Goal: Task Accomplishment & Management: Manage account settings

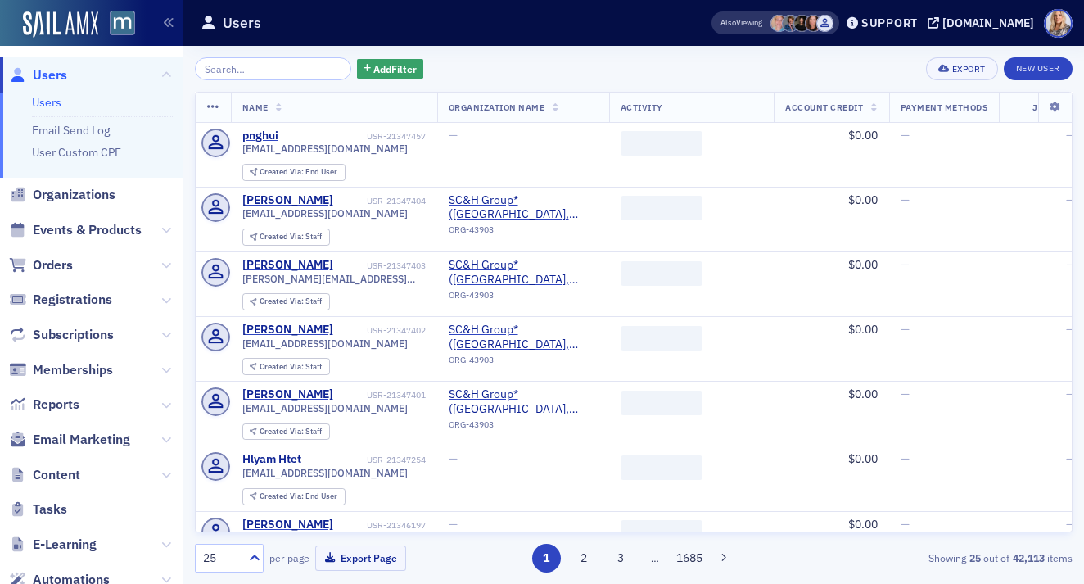
click at [240, 70] on input "search" at bounding box center [273, 68] width 156 height 23
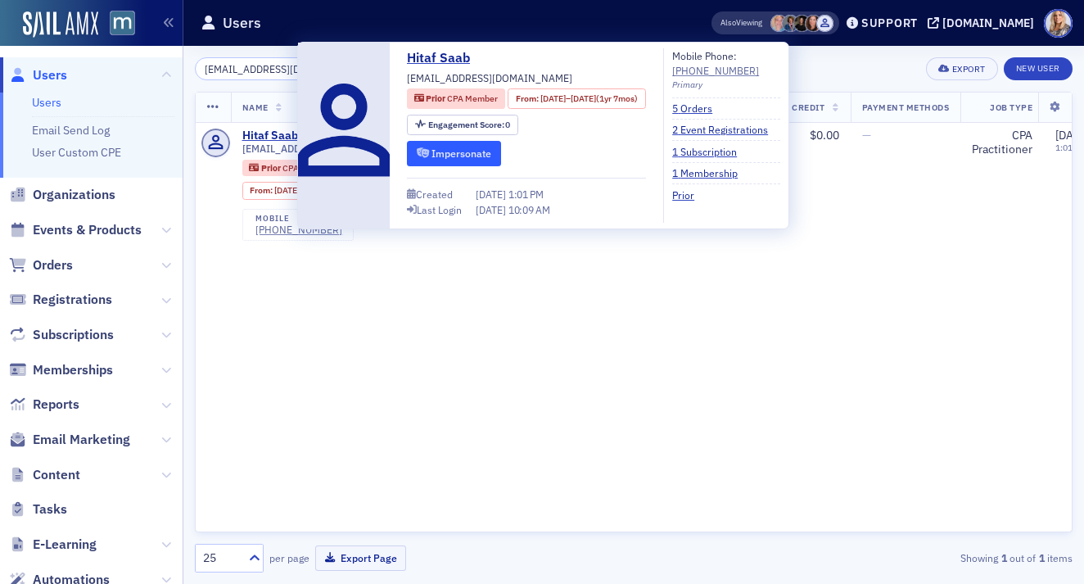
type input "hitafsaab@gmail.com"
click at [451, 147] on button "Impersonate" at bounding box center [454, 153] width 94 height 25
click at [736, 131] on link "2 Event Registrations" at bounding box center [726, 129] width 108 height 15
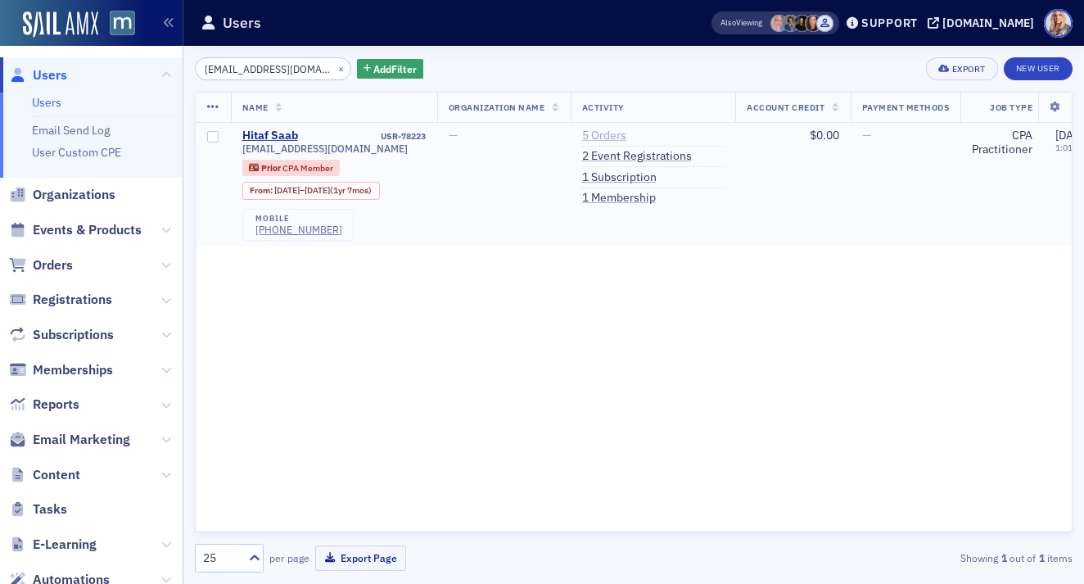
click at [602, 131] on link "5 Orders" at bounding box center [604, 136] width 44 height 15
drag, startPoint x: 304, startPoint y: 70, endPoint x: 153, endPoint y: 70, distance: 151.4
click at [153, 70] on div "Users Users Email Send Log User Custom CPE Organizations Events & Products Orde…" at bounding box center [542, 292] width 1084 height 584
paste input "Hitaf Saab"
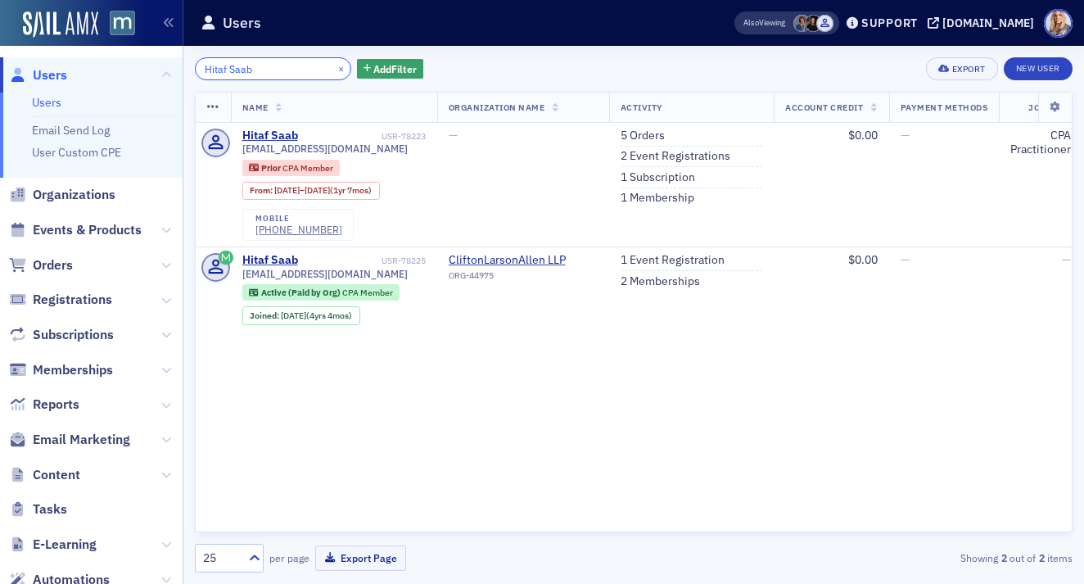
type input "Hitaf Saab"
click at [655, 261] on link "1 Event Registration" at bounding box center [672, 260] width 104 height 15
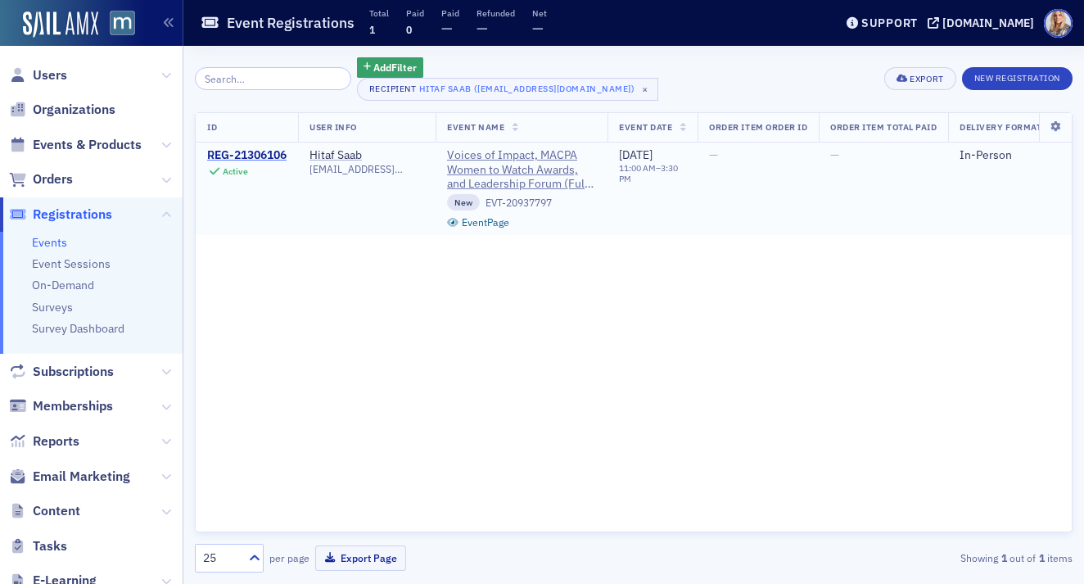
click at [258, 155] on div "REG-21306106" at bounding box center [246, 155] width 79 height 15
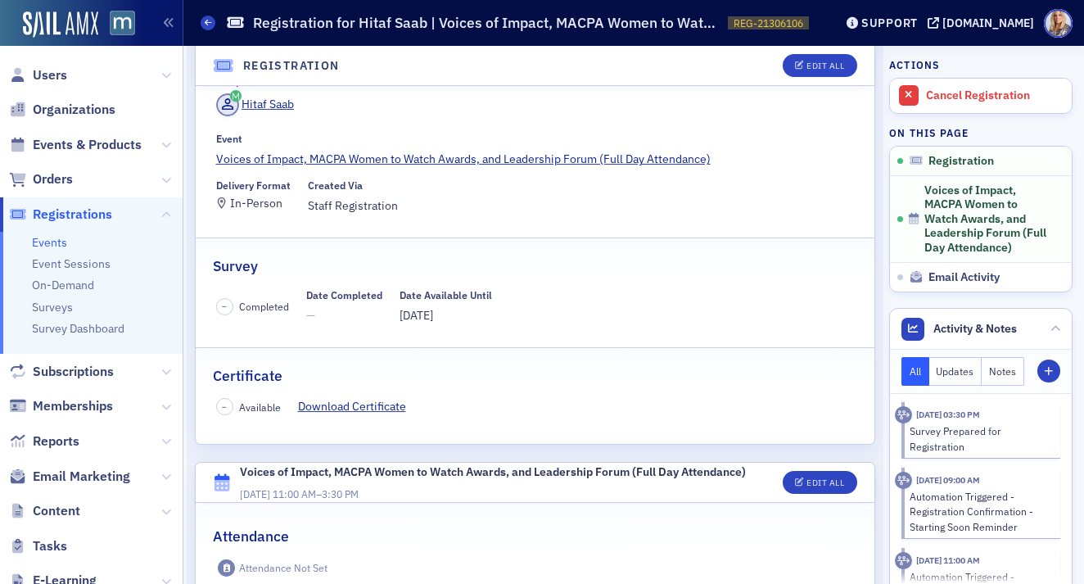
scroll to position [101, 0]
click at [812, 61] on div "Edit All" at bounding box center [825, 65] width 38 height 9
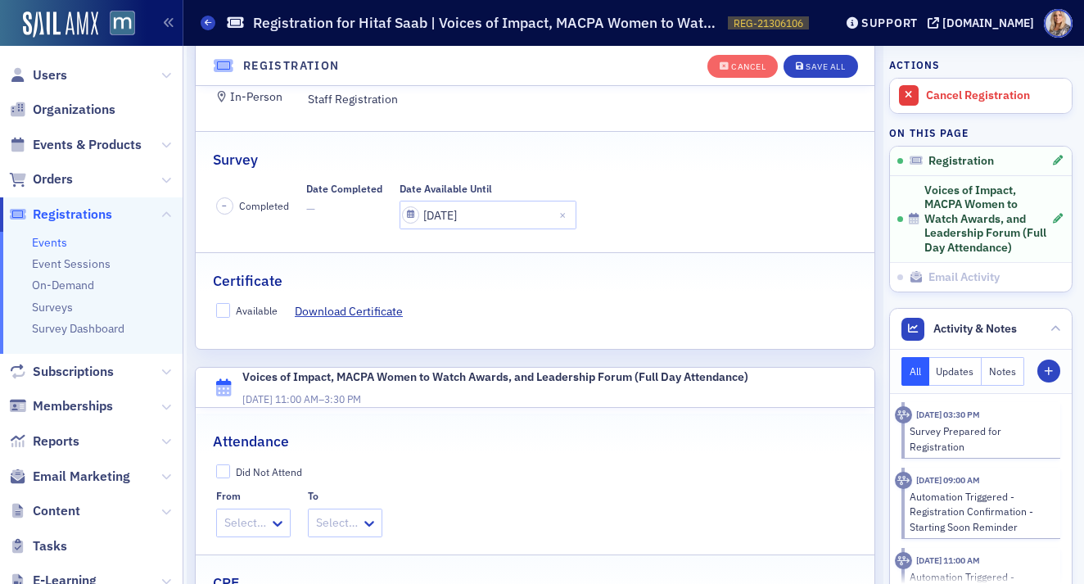
scroll to position [242, 0]
click at [226, 312] on input "Available" at bounding box center [223, 310] width 15 height 15
checkbox input "true"
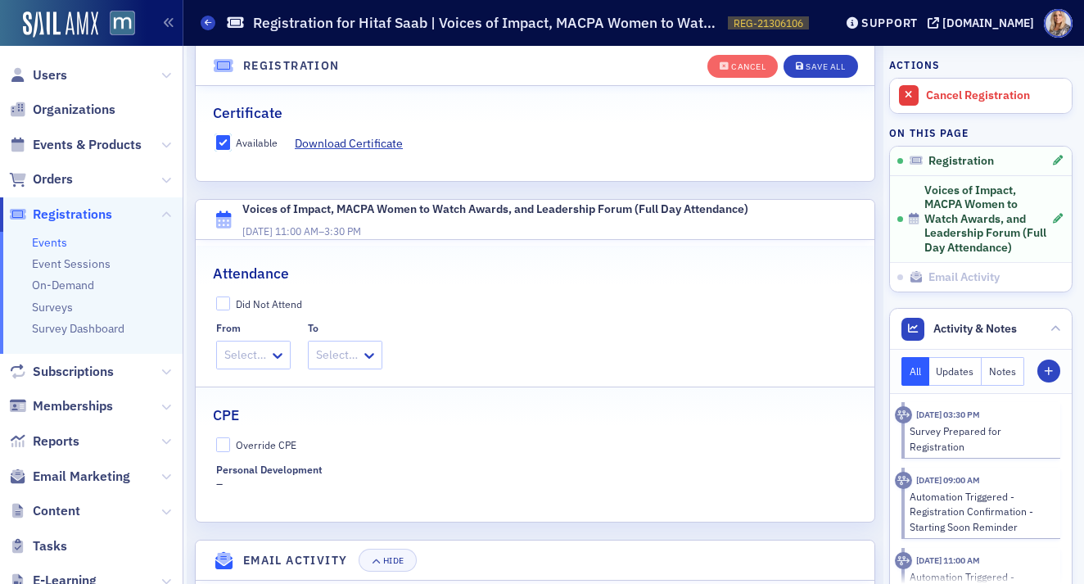
scroll to position [413, 0]
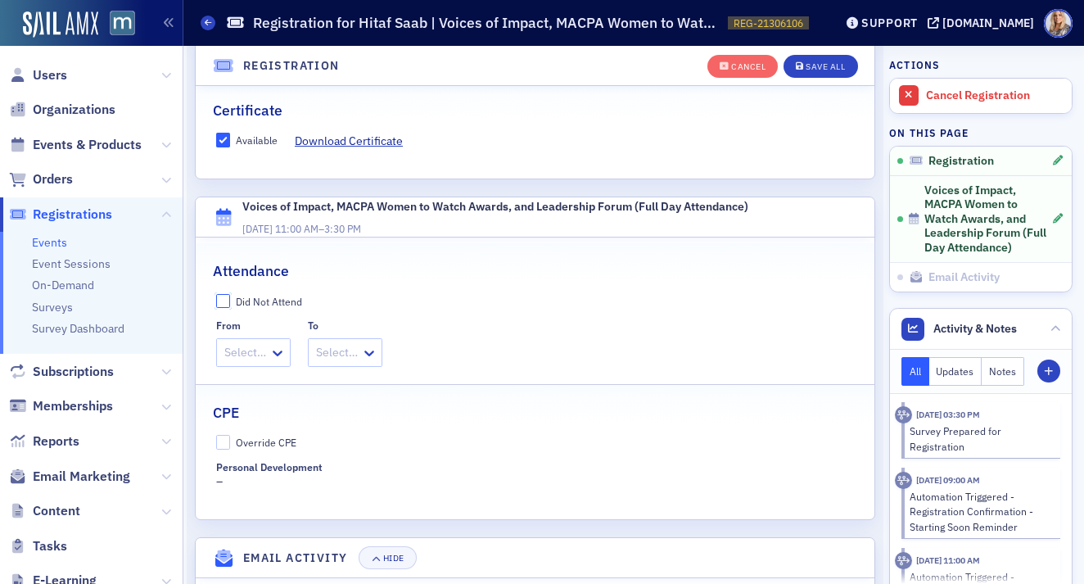
click at [223, 300] on input "Did Not Attend" at bounding box center [223, 301] width 15 height 15
checkbox input "true"
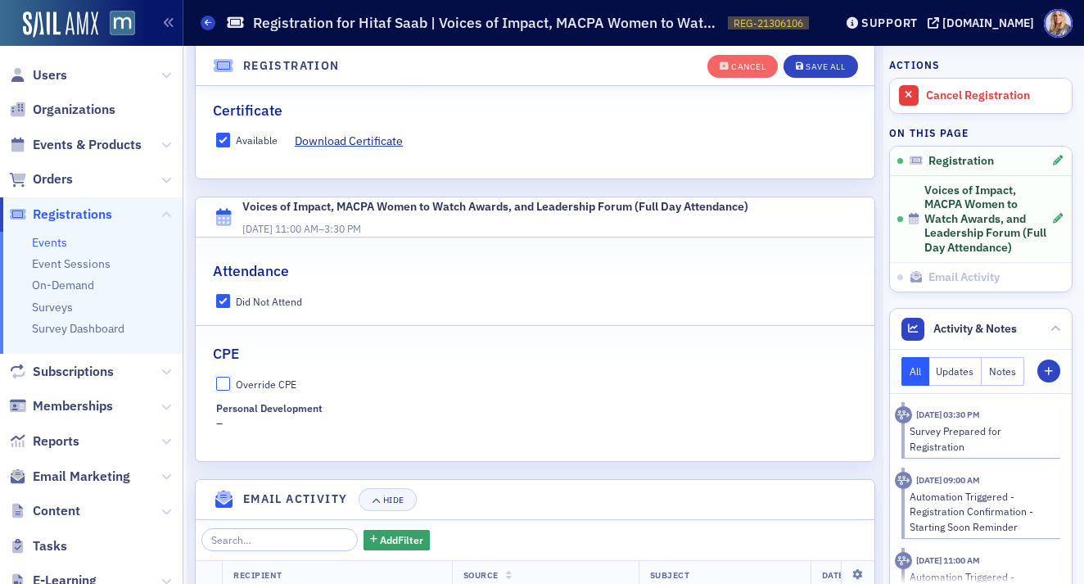
click at [221, 383] on input "Override CPE" at bounding box center [223, 384] width 15 height 15
checkbox input "true"
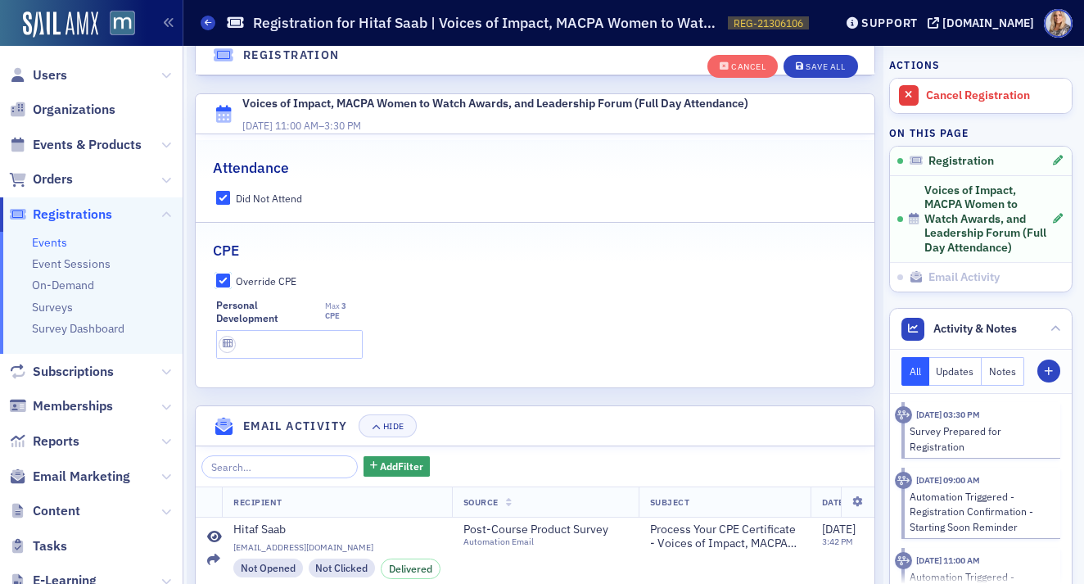
scroll to position [519, 0]
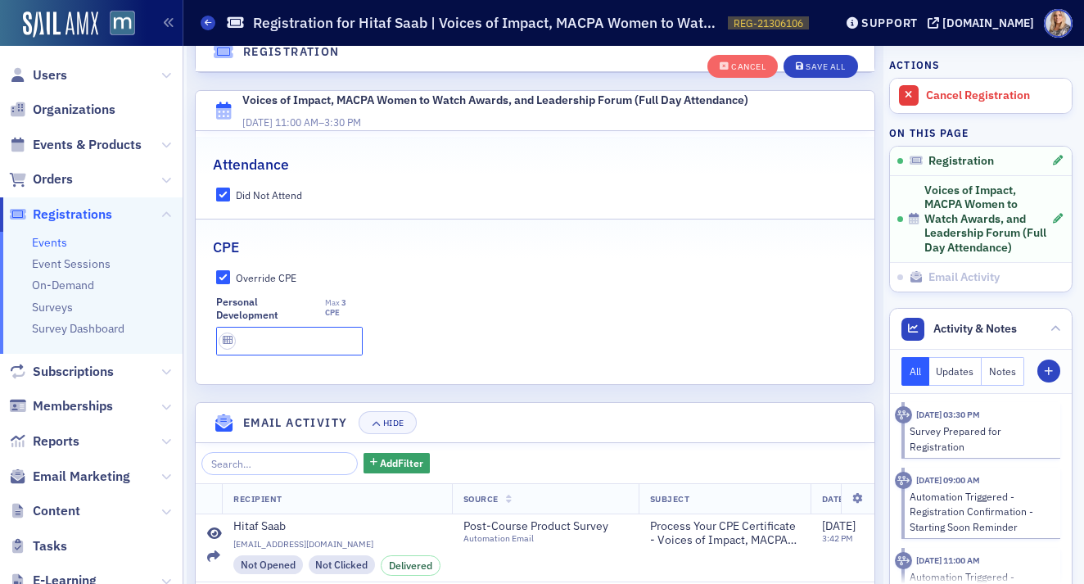
click at [291, 341] on input "text" at bounding box center [289, 341] width 147 height 29
type input "3 CPE"
click at [812, 70] on div "Save All" at bounding box center [824, 66] width 39 height 9
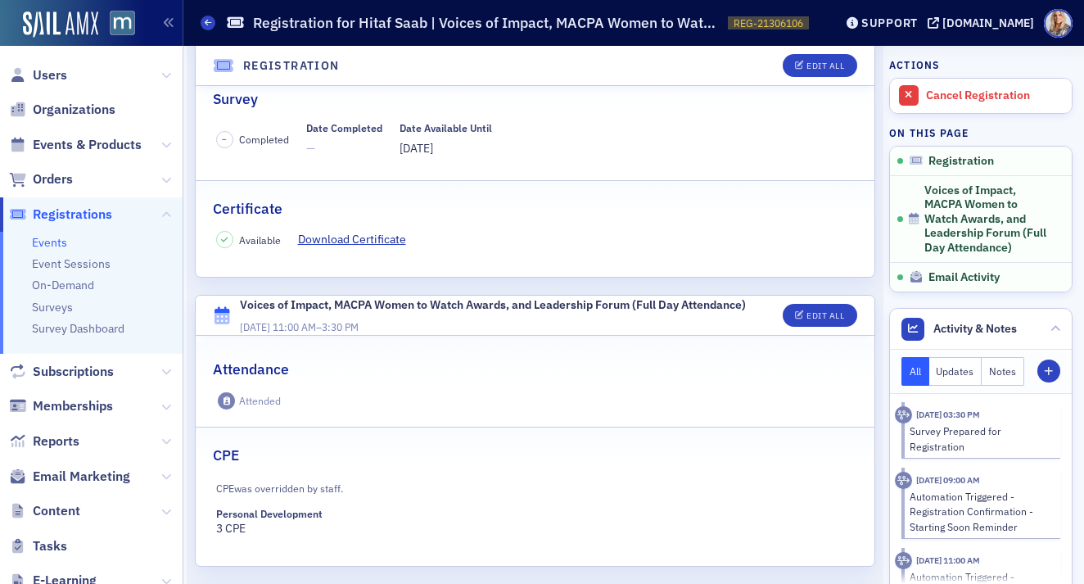
scroll to position [283, 0]
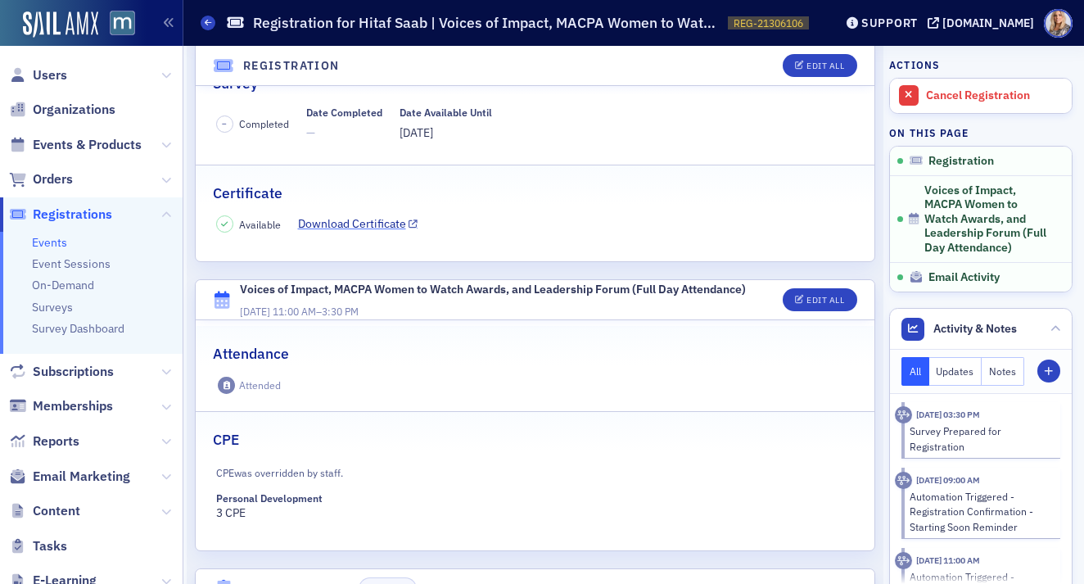
click at [381, 224] on link "Download Certificate" at bounding box center [358, 223] width 120 height 17
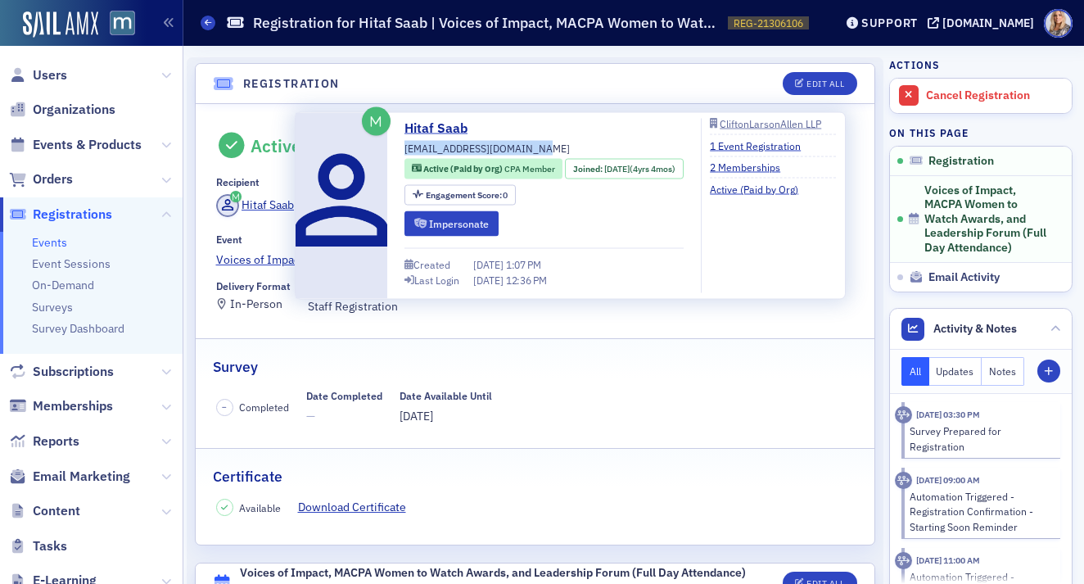
drag, startPoint x: 535, startPoint y: 146, endPoint x: 401, endPoint y: 148, distance: 134.3
click at [401, 148] on div "Hitaf Saab hitaf.saab@claconnect.com Active (Paid by Org) CPA Member Joined : 5…" at bounding box center [570, 206] width 532 height 174
copy span "hitaf.saab@claconnect.com"
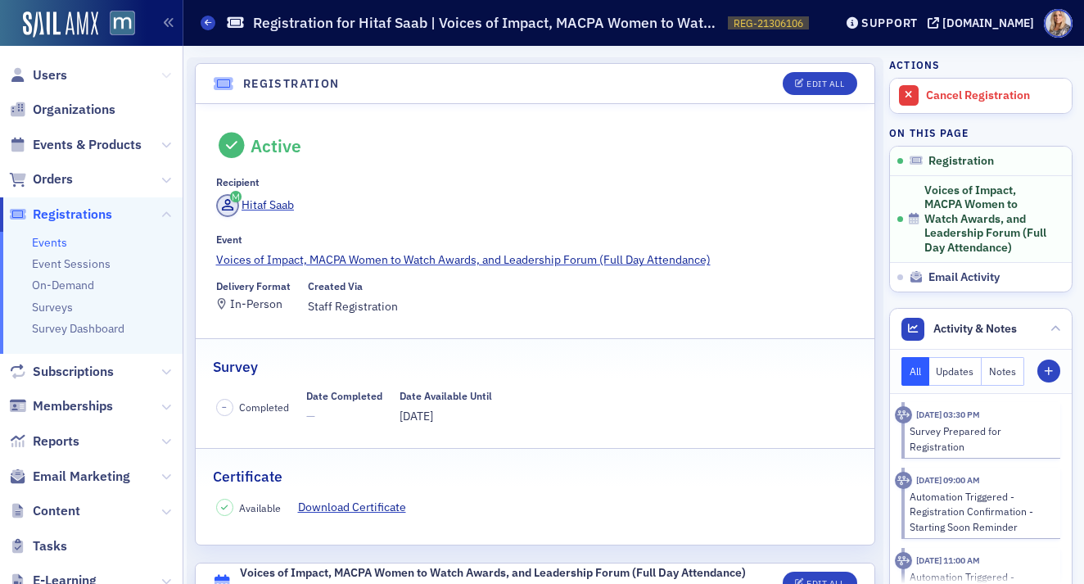
click at [163, 74] on icon at bounding box center [166, 75] width 10 height 10
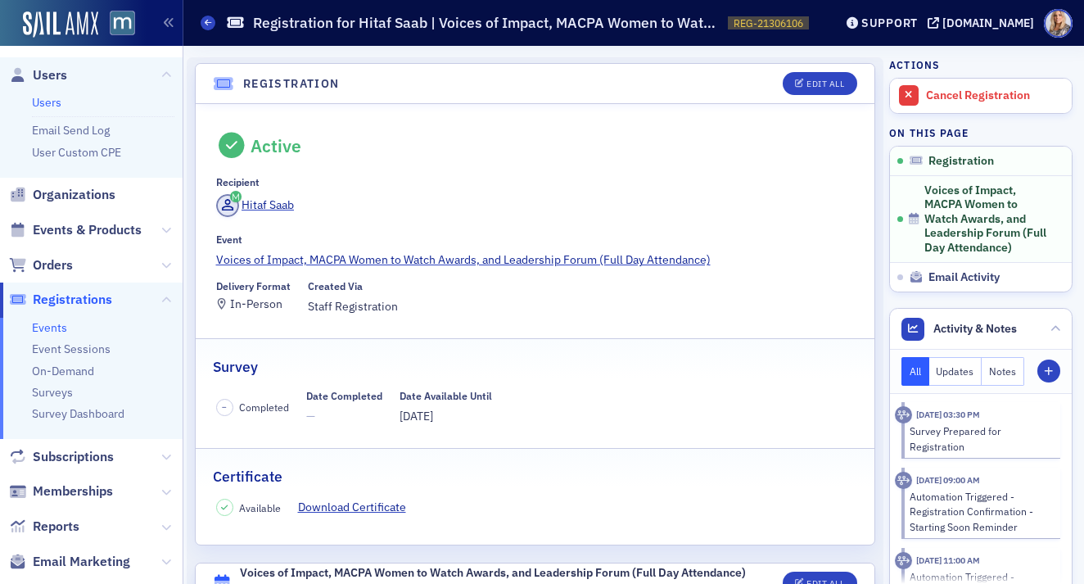
click at [43, 101] on link "Users" at bounding box center [46, 102] width 29 height 15
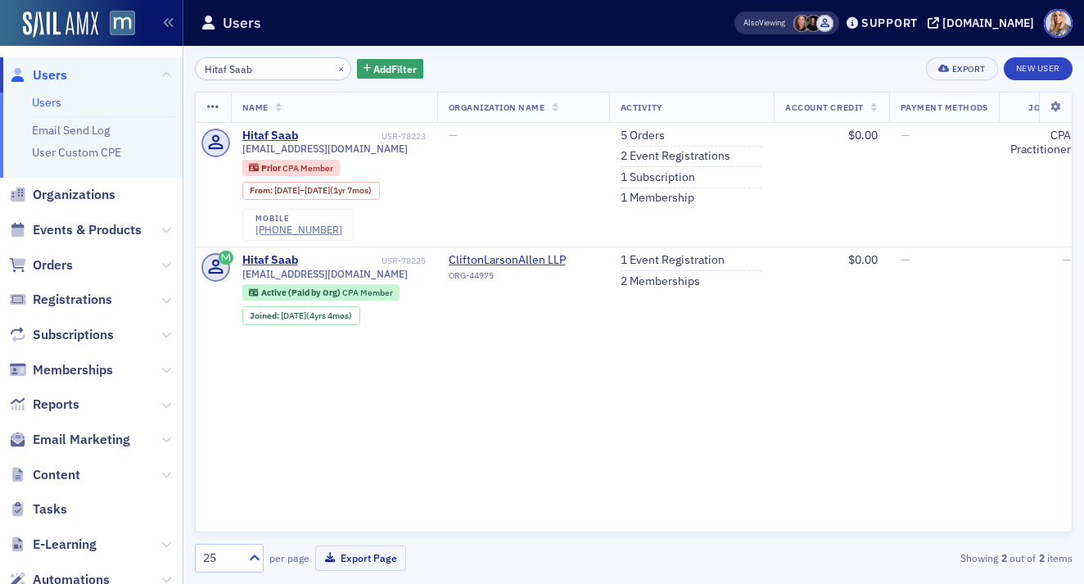
drag, startPoint x: 277, startPoint y: 67, endPoint x: 145, endPoint y: 67, distance: 131.8
click at [145, 67] on div "Users Users Email Send Log User Custom CPE Organizations Events & Products Orde…" at bounding box center [542, 292] width 1084 height 584
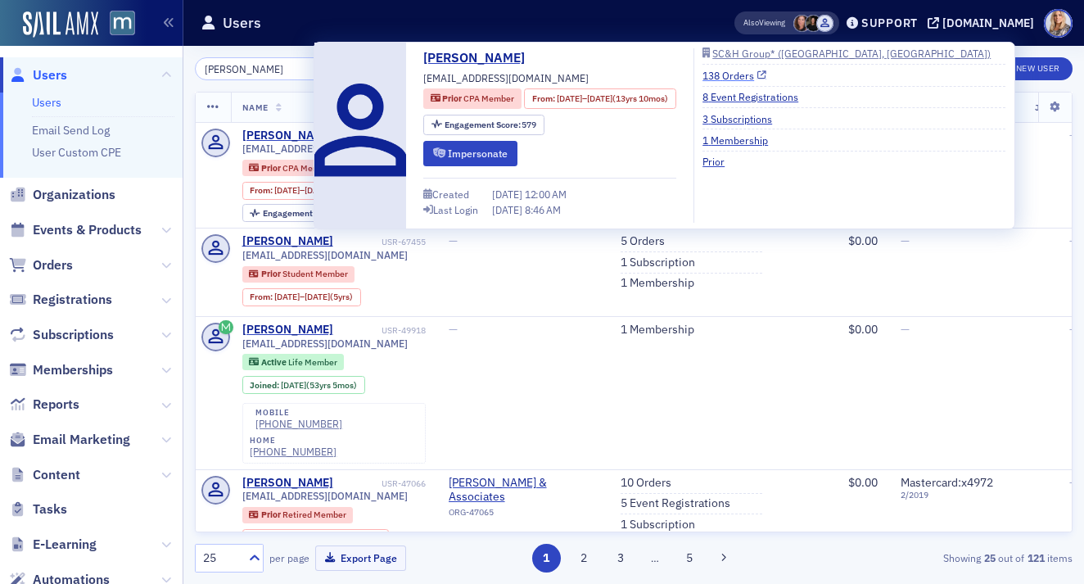
type input "[PERSON_NAME]"
click at [751, 75] on link "138 Orders" at bounding box center [734, 75] width 64 height 15
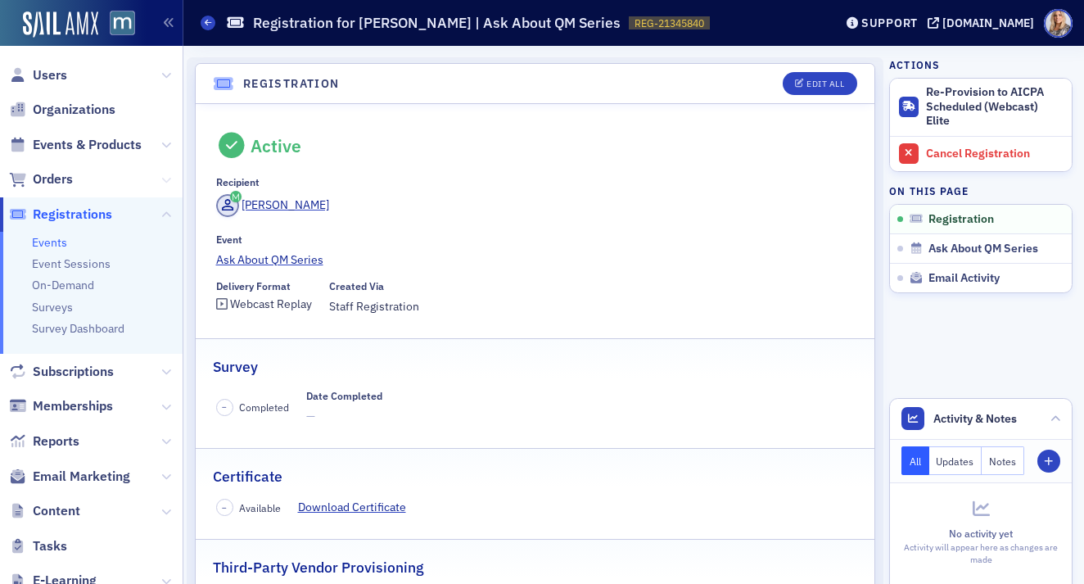
click at [167, 181] on icon at bounding box center [166, 180] width 10 height 10
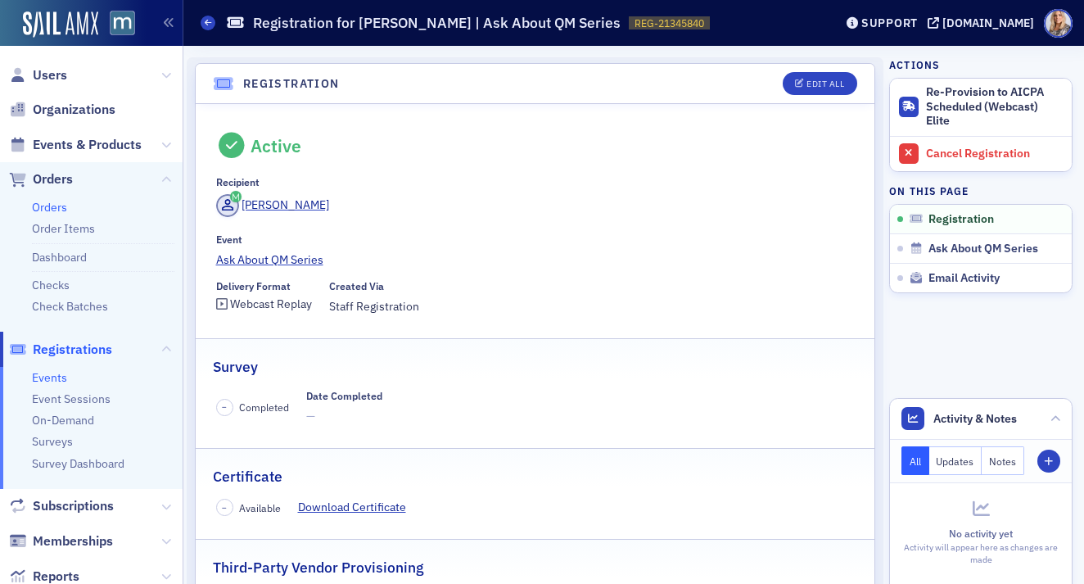
click at [52, 207] on link "Orders" at bounding box center [49, 207] width 35 height 15
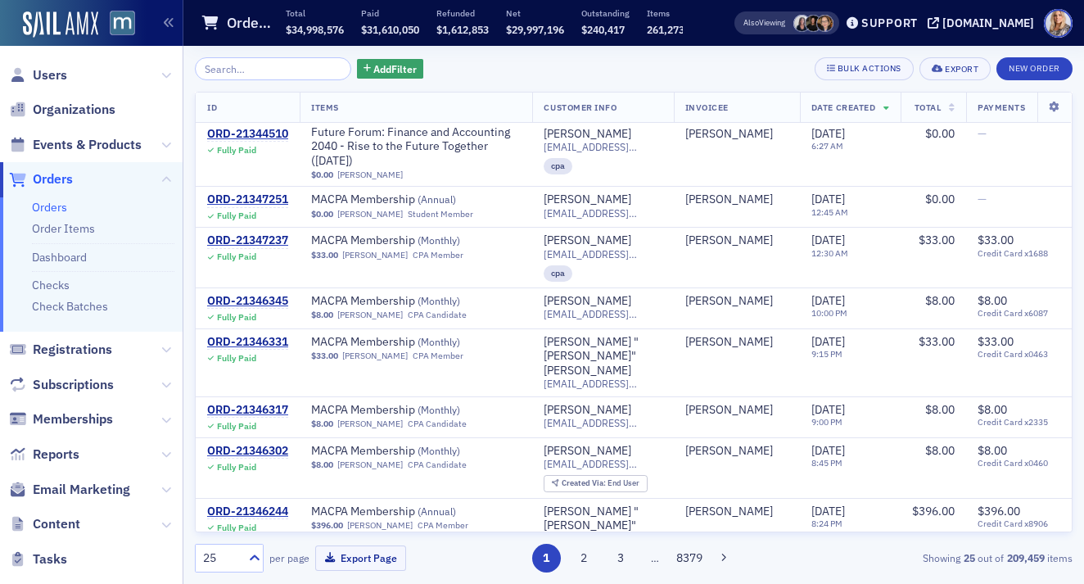
scroll to position [338, 0]
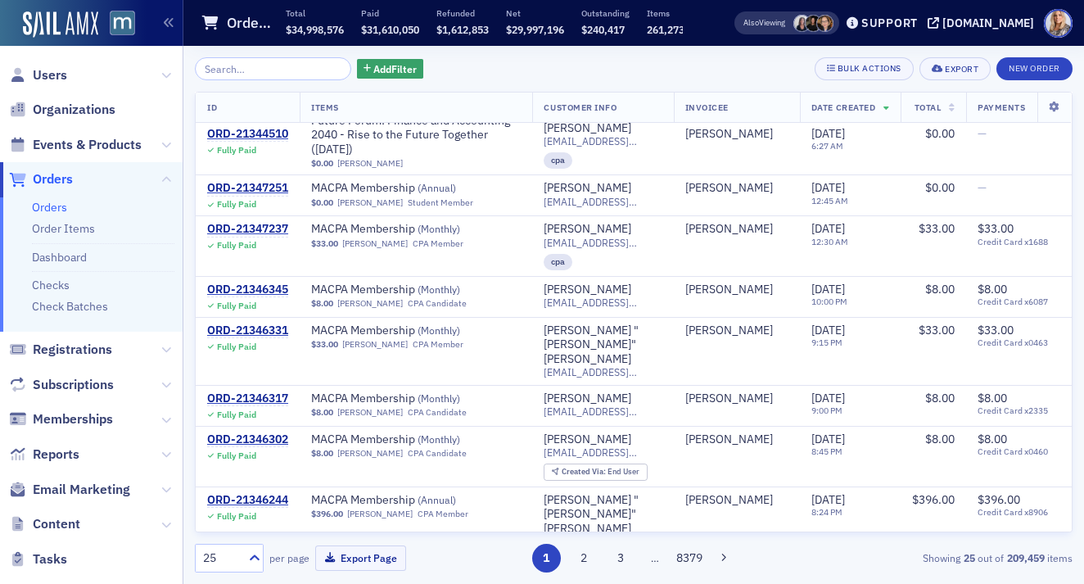
click at [262, 70] on input "search" at bounding box center [273, 68] width 156 height 23
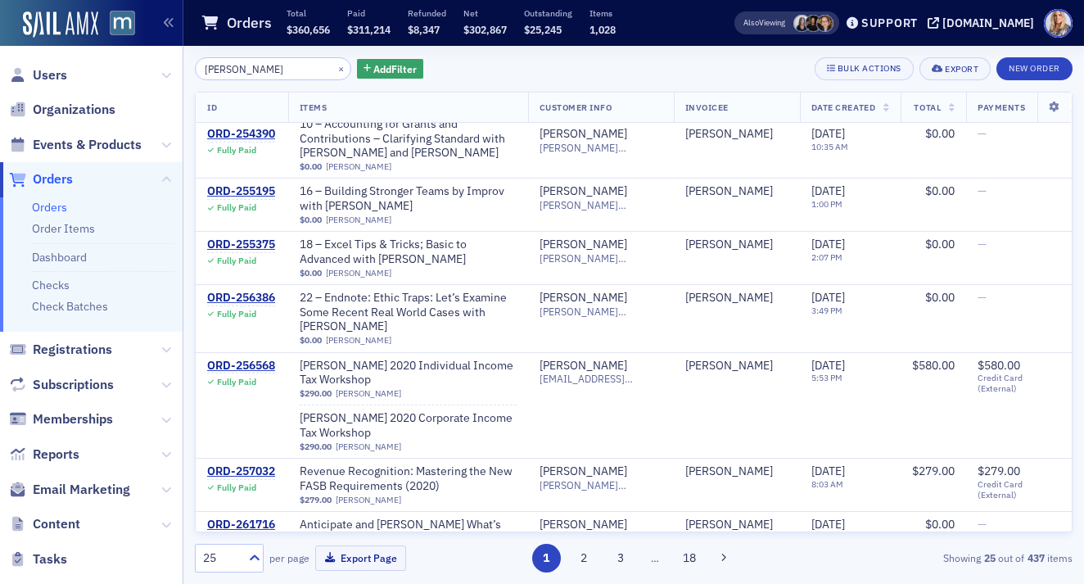
scroll to position [1012, 0]
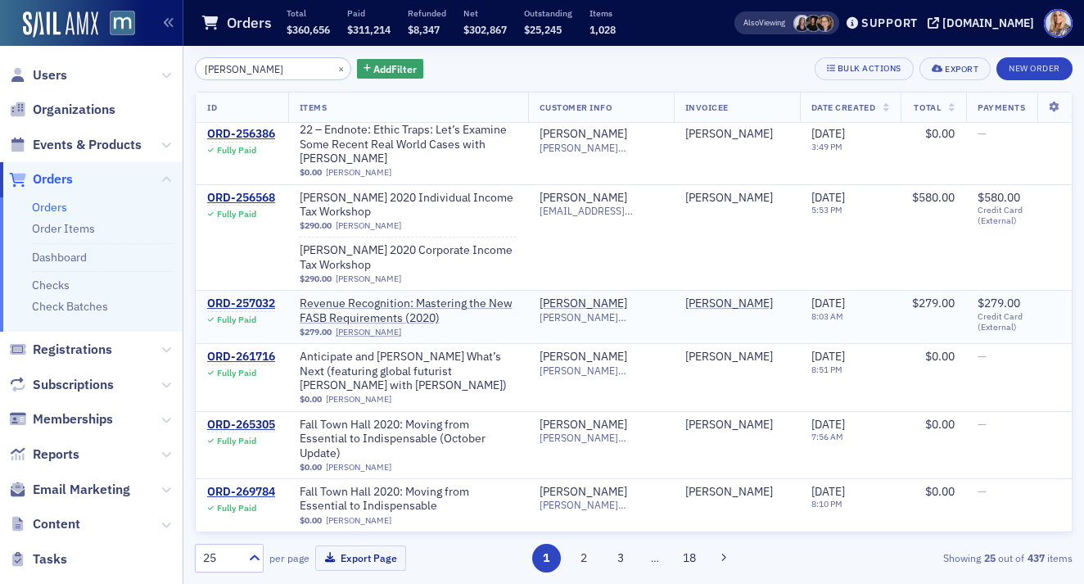
type input "teresa"
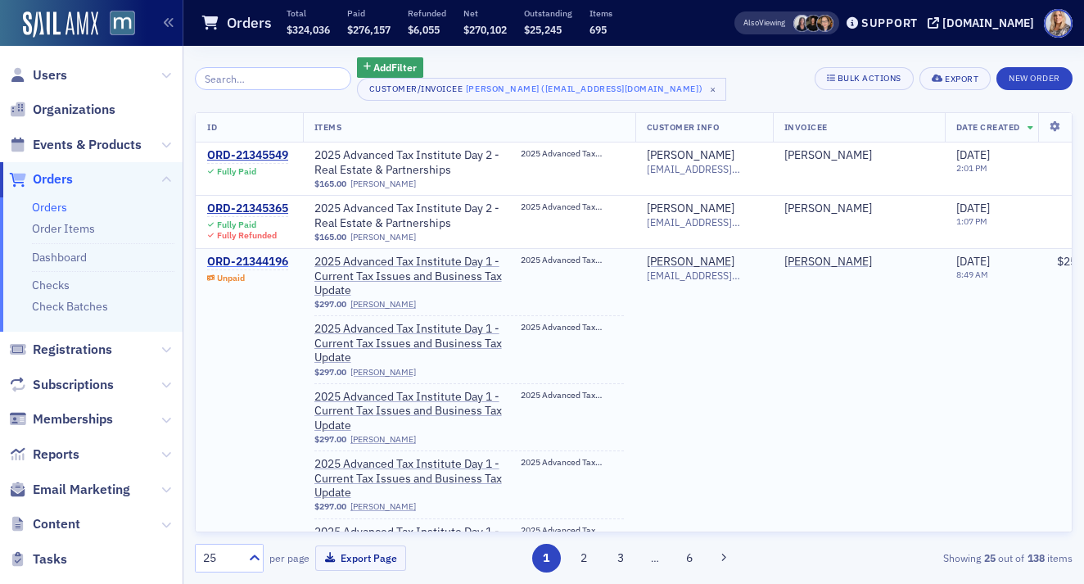
click at [274, 261] on div "ORD-21344196" at bounding box center [247, 262] width 81 height 15
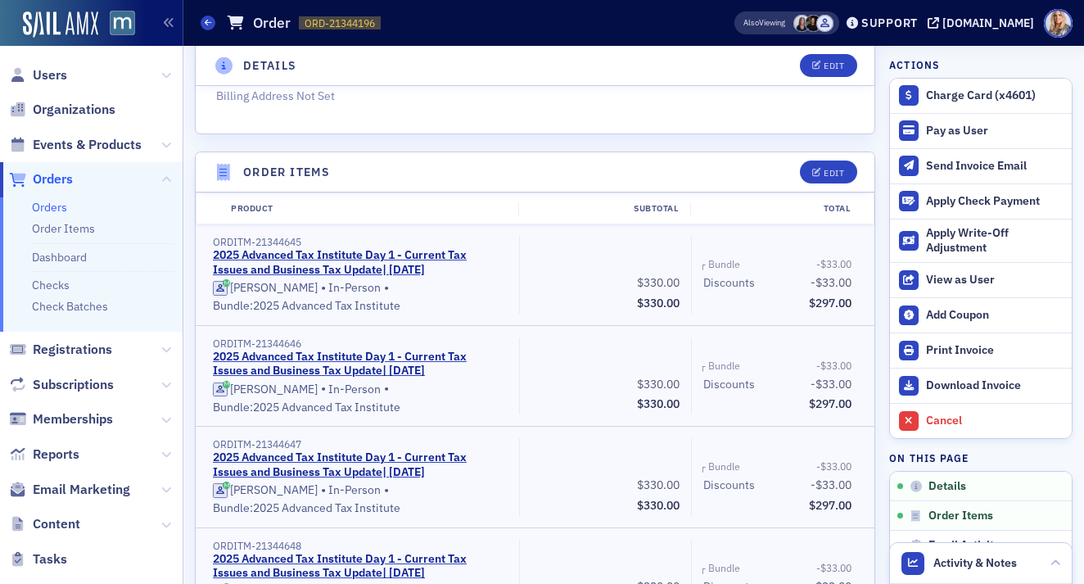
scroll to position [403, 0]
